Goal: Transaction & Acquisition: Purchase product/service

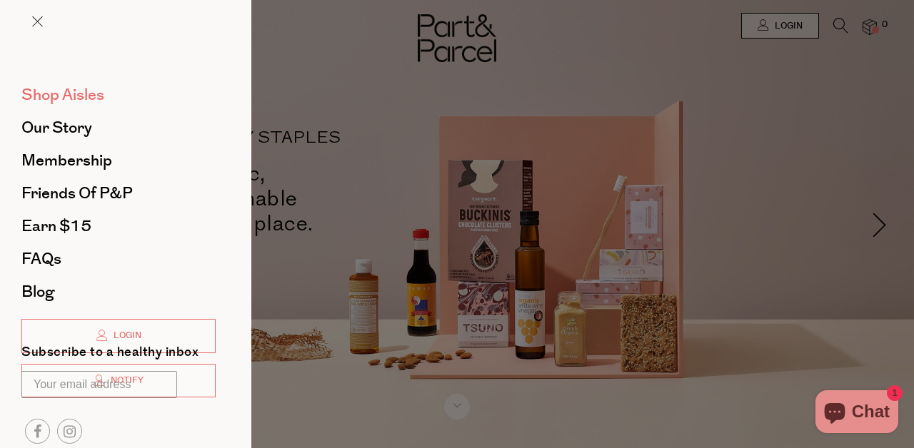
click at [96, 94] on span "Shop Aisles" at bounding box center [62, 95] width 83 height 23
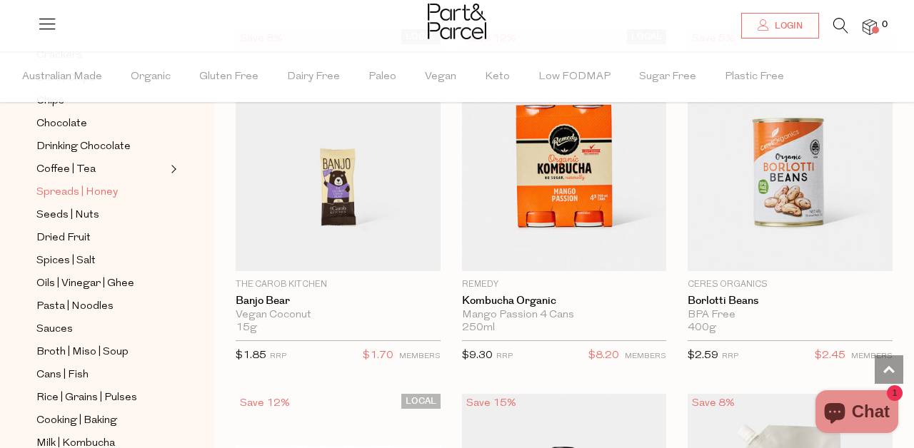
scroll to position [283, 0]
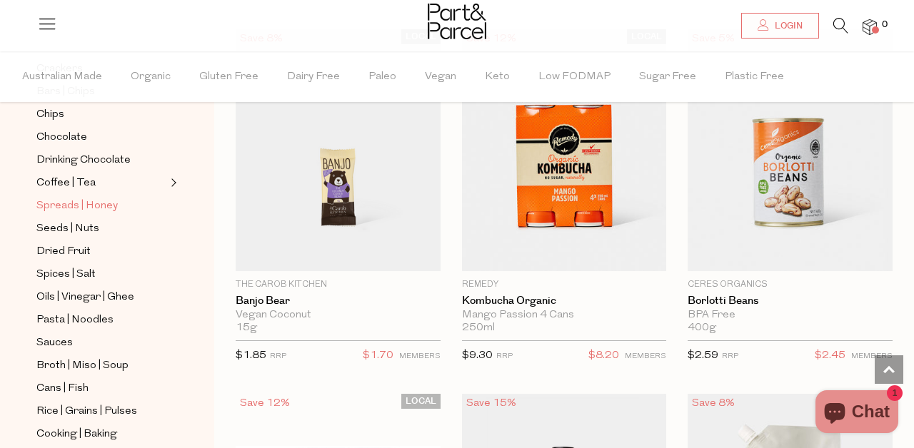
click at [86, 201] on span "Spreads | Honey" at bounding box center [76, 206] width 81 height 17
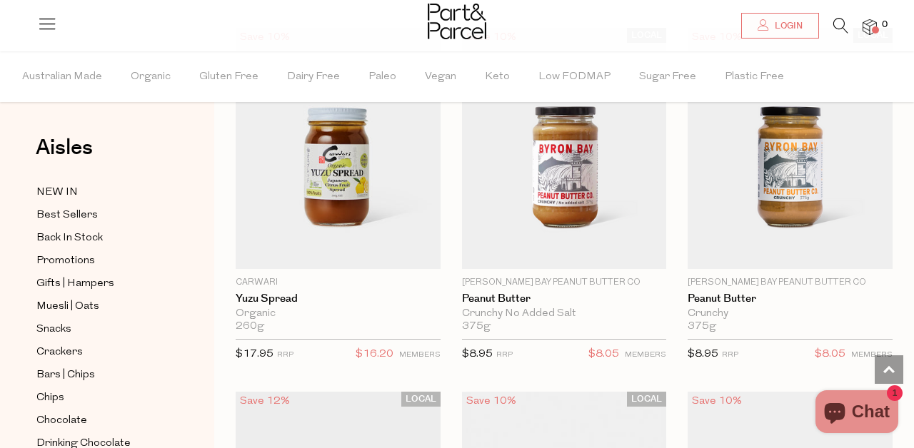
scroll to position [815, 0]
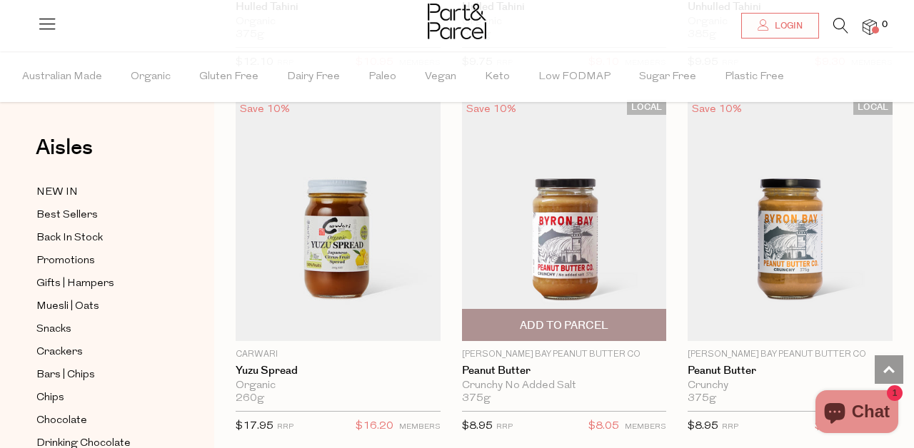
click at [563, 323] on span "Add To Parcel" at bounding box center [564, 325] width 89 height 15
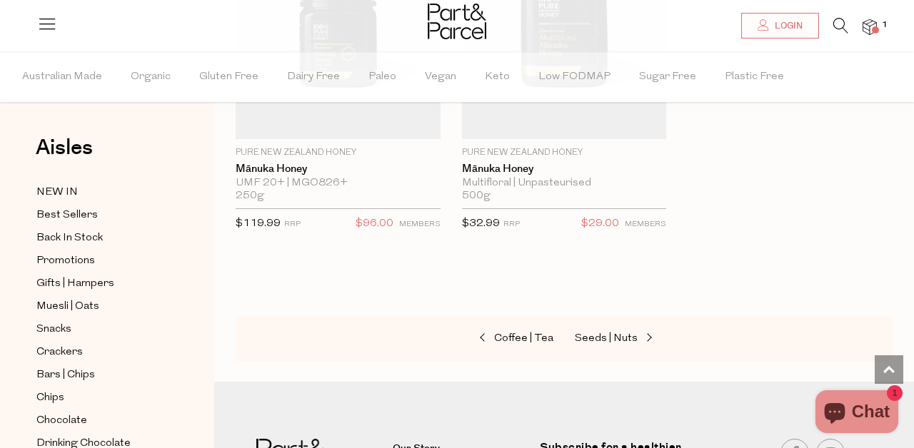
scroll to position [5068, 0]
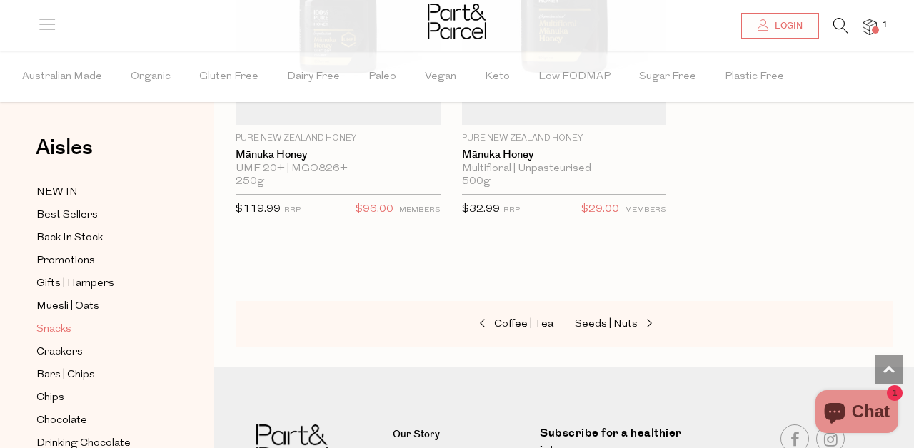
click at [61, 332] on span "Snacks" at bounding box center [53, 329] width 35 height 17
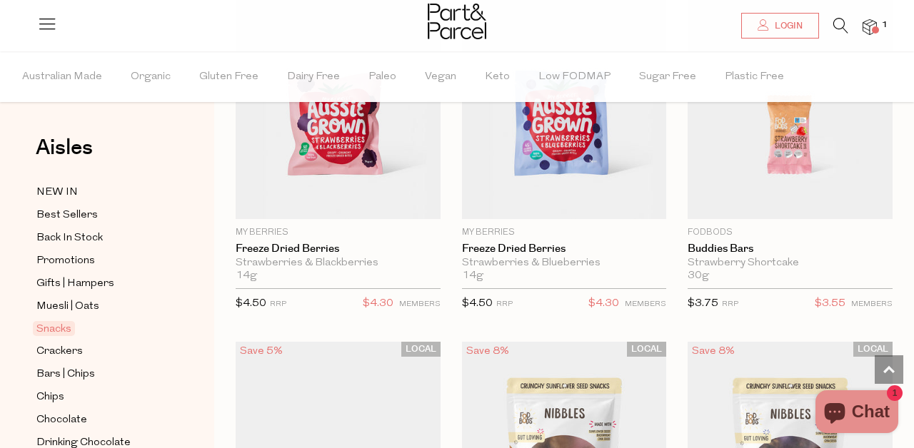
scroll to position [3384, 0]
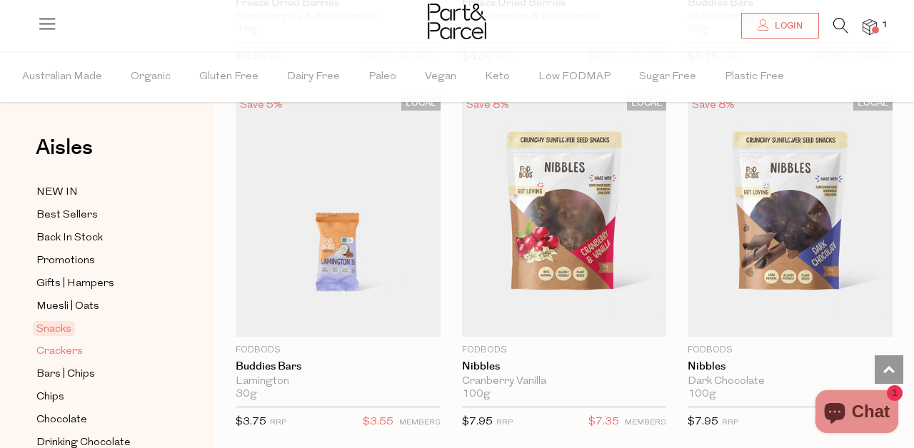
click at [61, 351] on span "Crackers" at bounding box center [59, 351] width 46 height 17
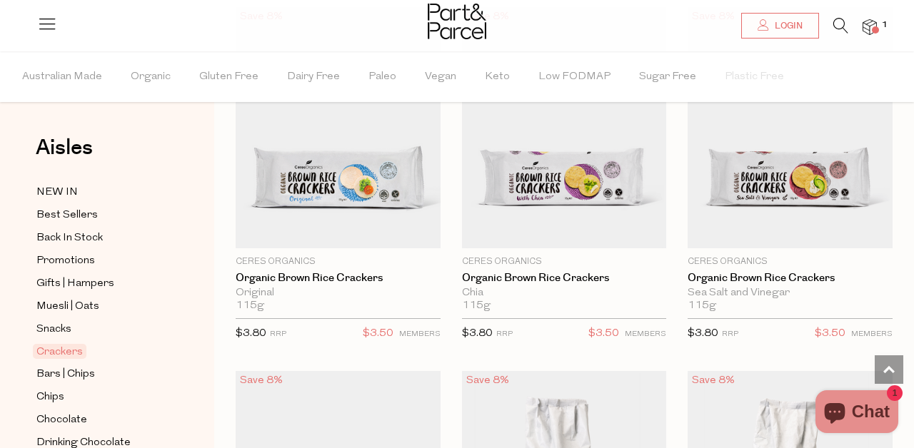
scroll to position [908, 0]
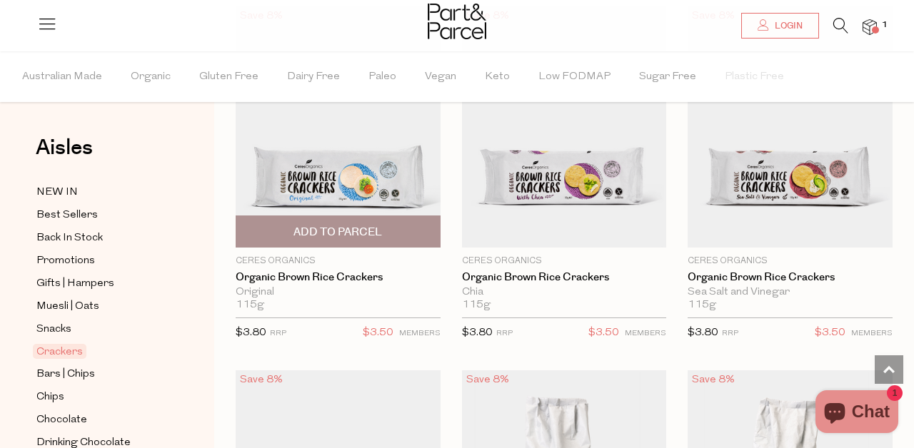
click at [340, 233] on span "Add To Parcel" at bounding box center [337, 232] width 89 height 15
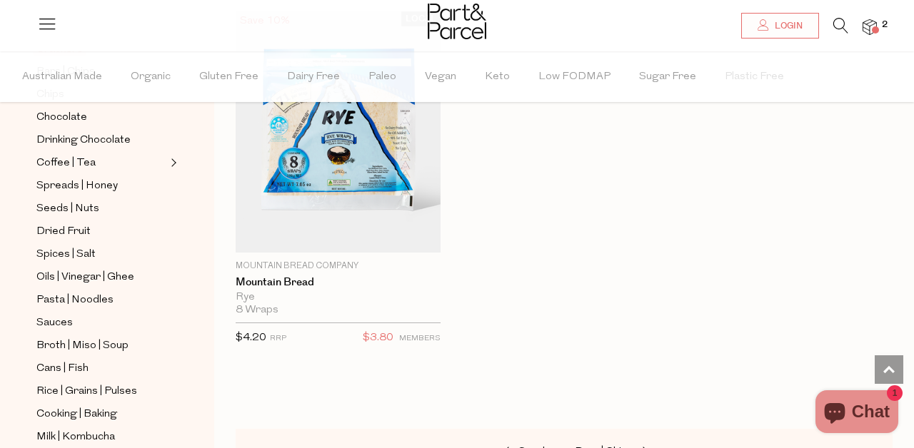
scroll to position [303, 0]
click at [73, 279] on span "Oils | Vinegar | Ghee" at bounding box center [85, 277] width 98 height 17
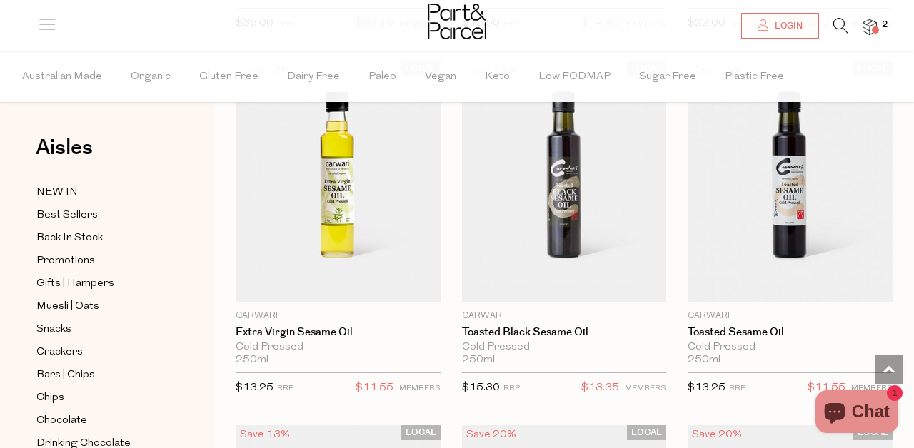
scroll to position [1247, 0]
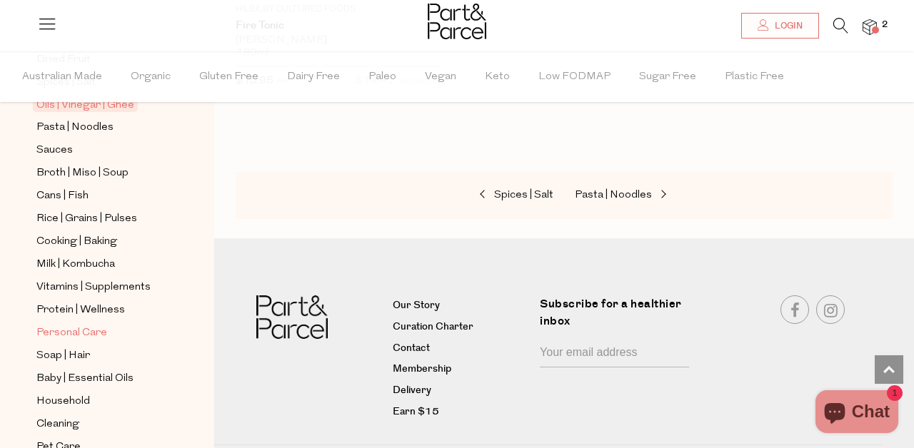
scroll to position [568, 0]
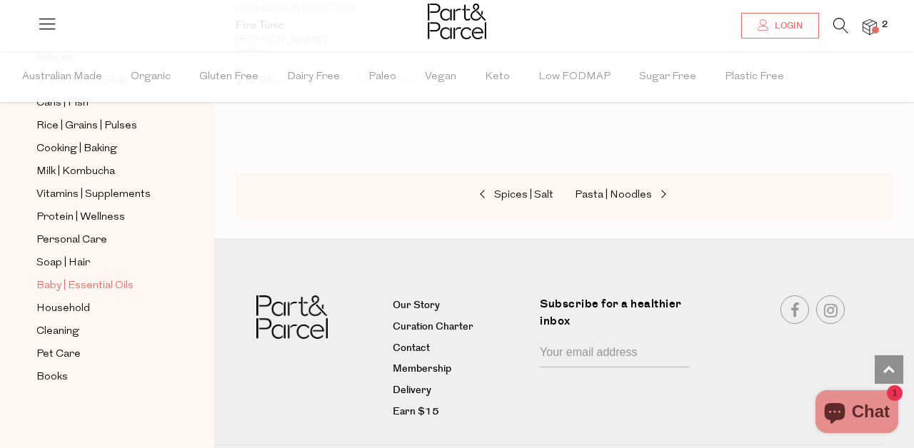
click at [113, 283] on span "Baby | Essential Oils" at bounding box center [84, 286] width 97 height 17
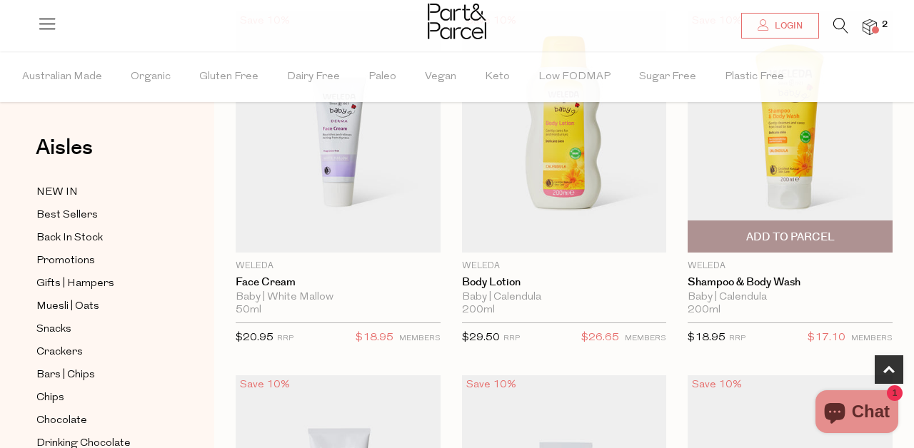
scroll to position [468, 0]
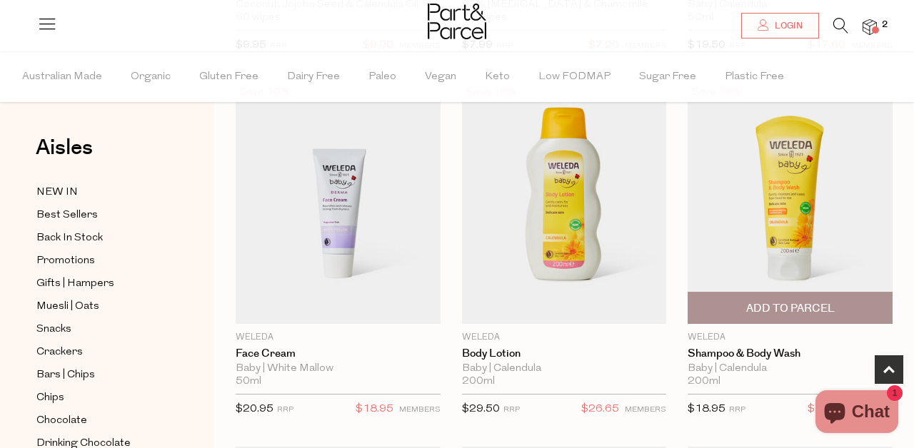
click at [789, 316] on span "Add To Parcel" at bounding box center [790, 308] width 89 height 15
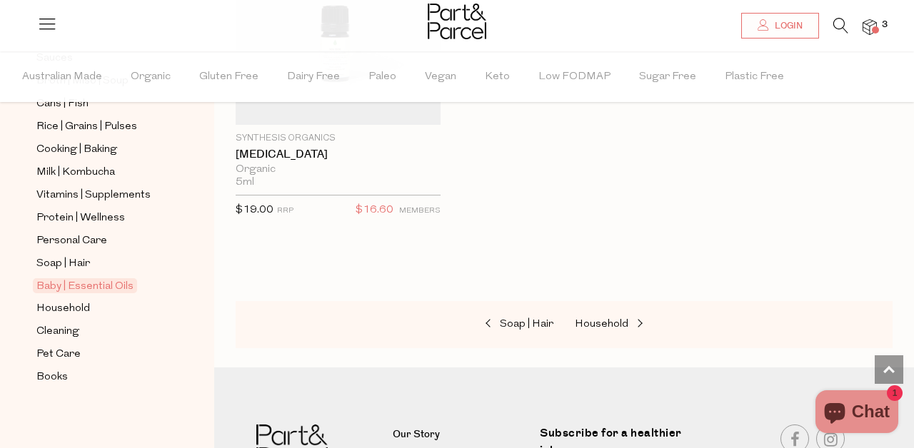
scroll to position [568, 0]
click at [68, 328] on span "Cleaning" at bounding box center [57, 332] width 43 height 17
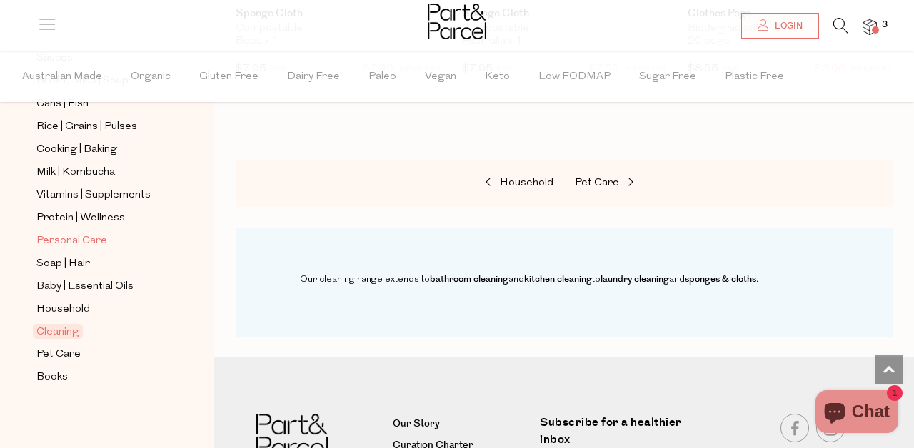
scroll to position [507, 0]
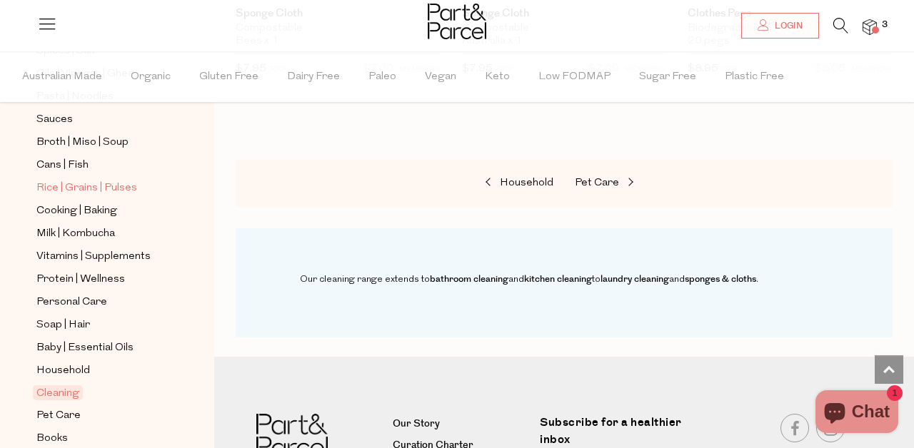
click at [78, 190] on span "Rice | Grains | Pulses" at bounding box center [86, 188] width 101 height 17
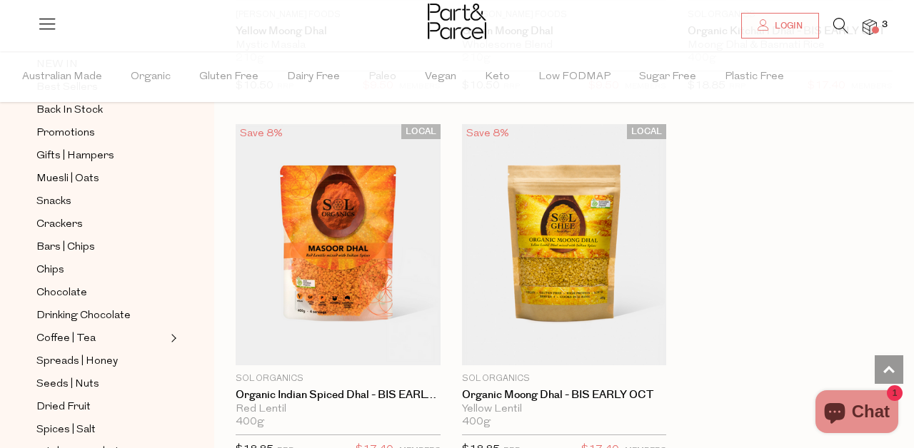
scroll to position [4468, 0]
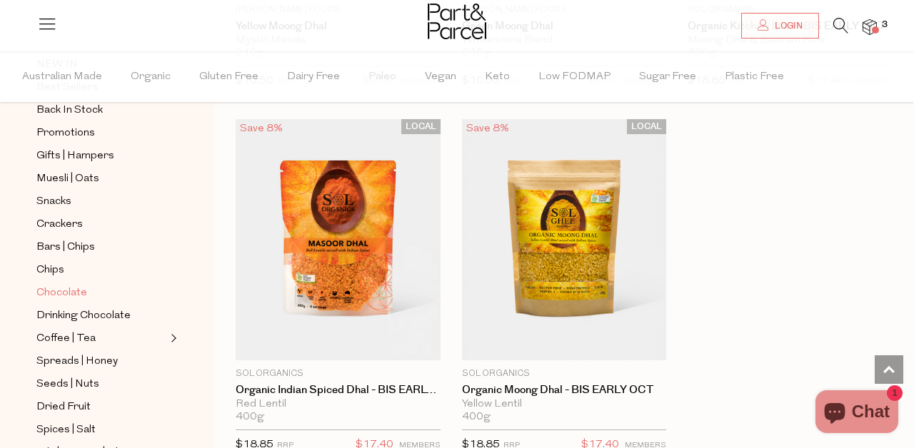
click at [59, 291] on span "Chocolate" at bounding box center [61, 293] width 51 height 17
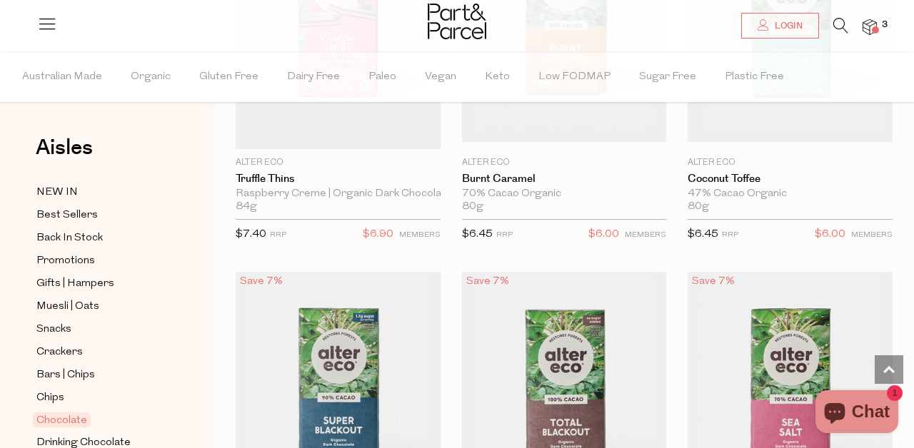
scroll to position [2158, 0]
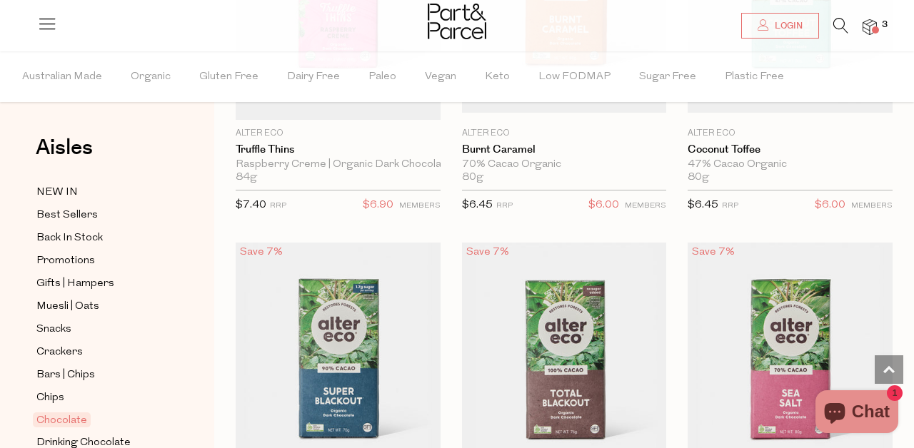
click at [865, 26] on img at bounding box center [870, 27] width 14 height 16
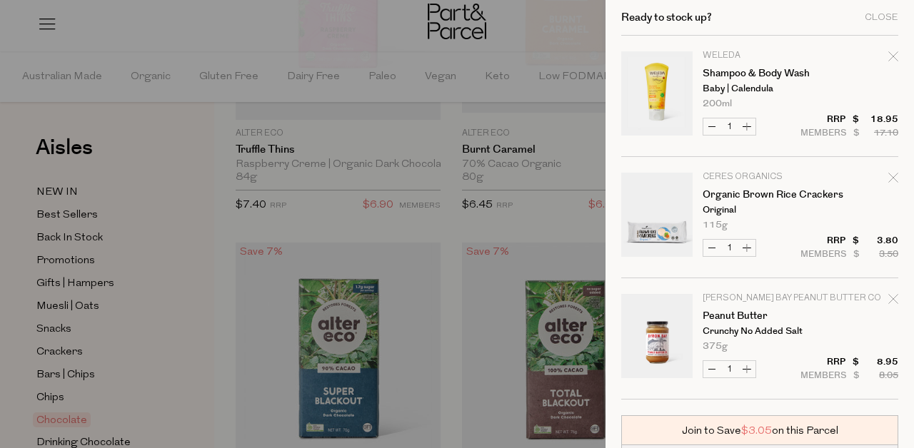
click at [893, 58] on icon "Remove Shampoo & Body Wash" at bounding box center [893, 56] width 10 height 10
type input "Add Membership"
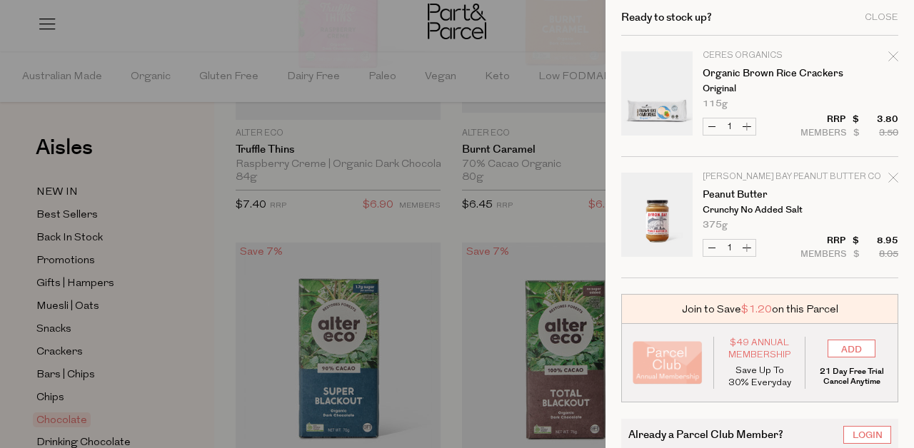
click at [893, 58] on icon "Remove Organic Brown Rice Crackers" at bounding box center [893, 56] width 10 height 10
type input "Add Membership"
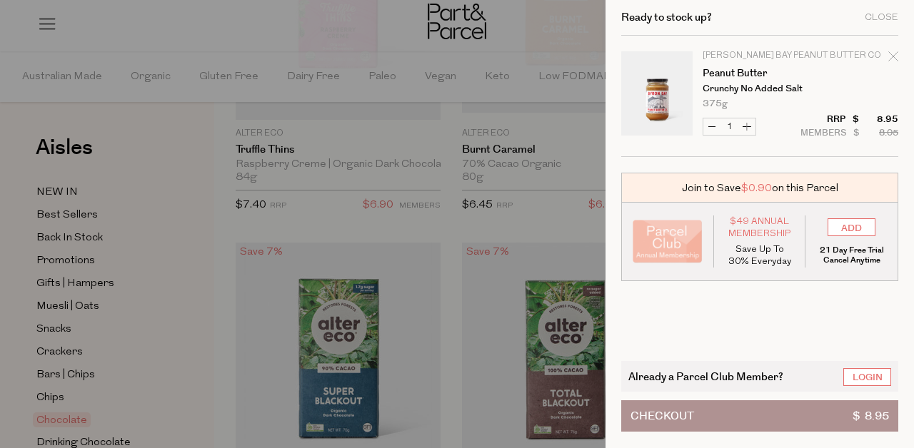
click at [893, 58] on icon "Remove Peanut Butter" at bounding box center [893, 56] width 10 height 10
type input "Add Membership"
